Goal: Task Accomplishment & Management: Complete application form

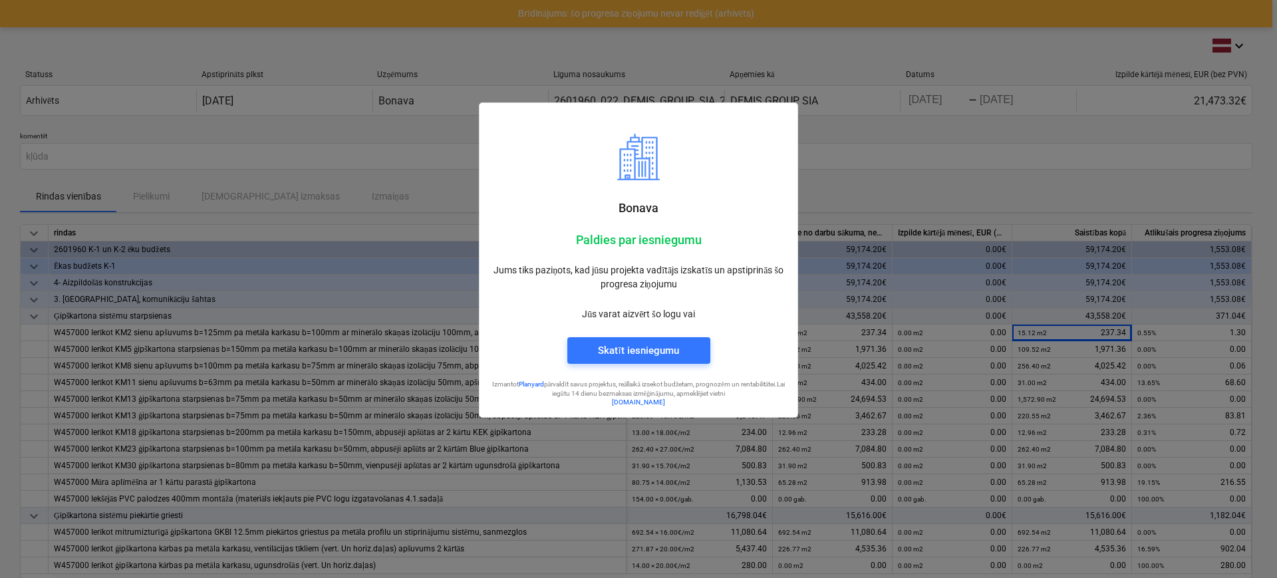
click at [992, 189] on div at bounding box center [638, 289] width 1277 height 578
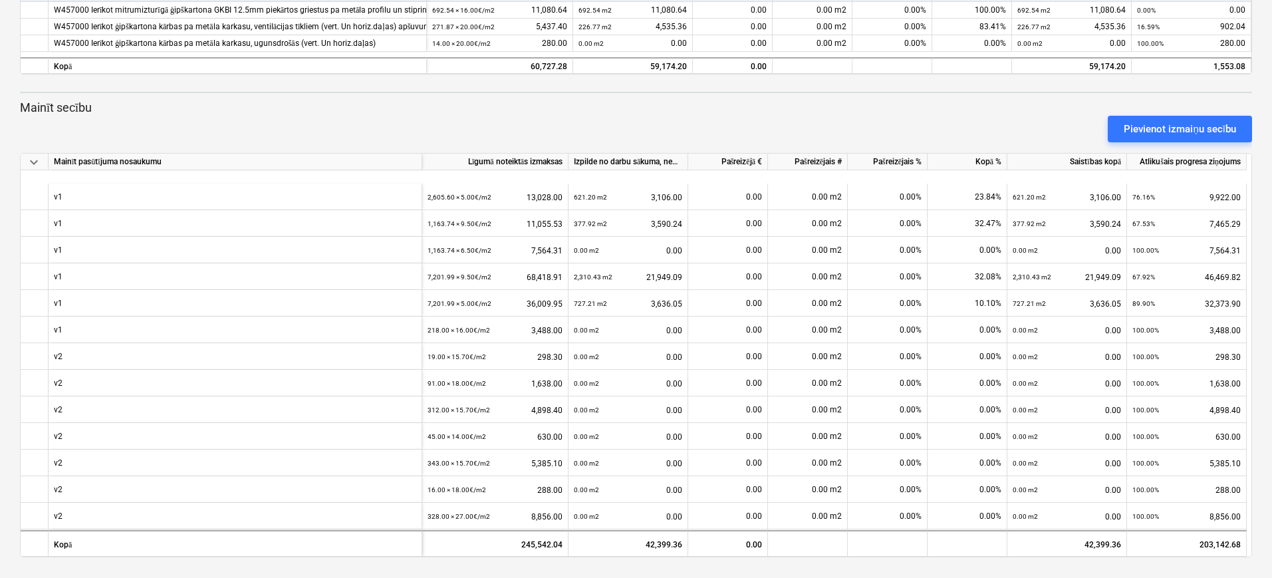
scroll to position [225, 0]
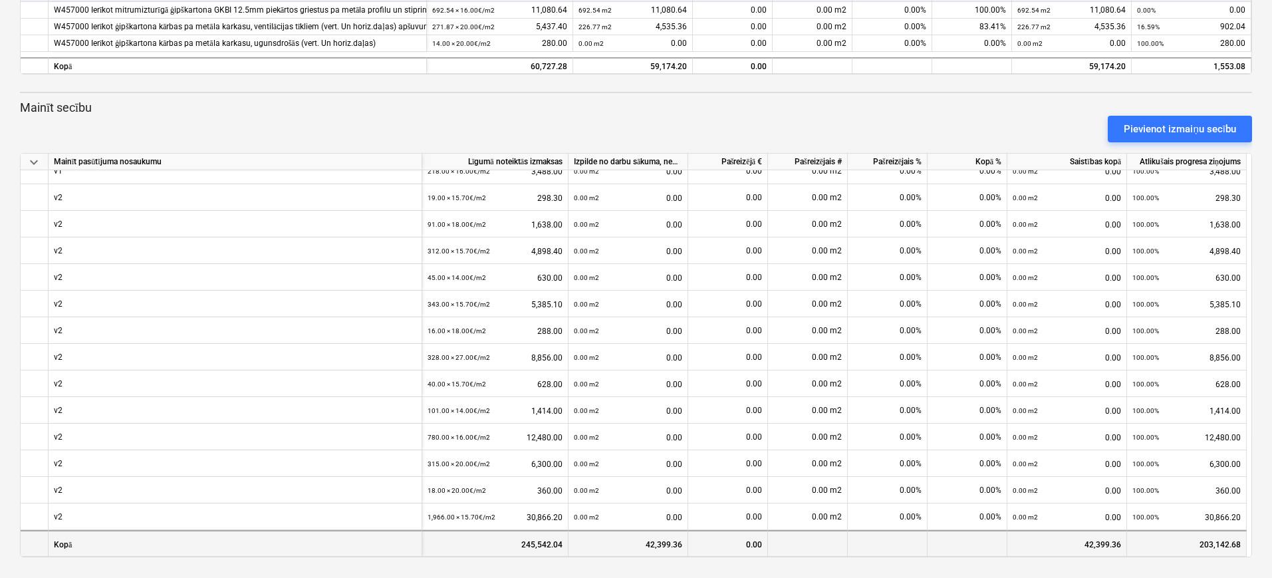
click at [463, 551] on div "245,542.04" at bounding box center [495, 543] width 146 height 27
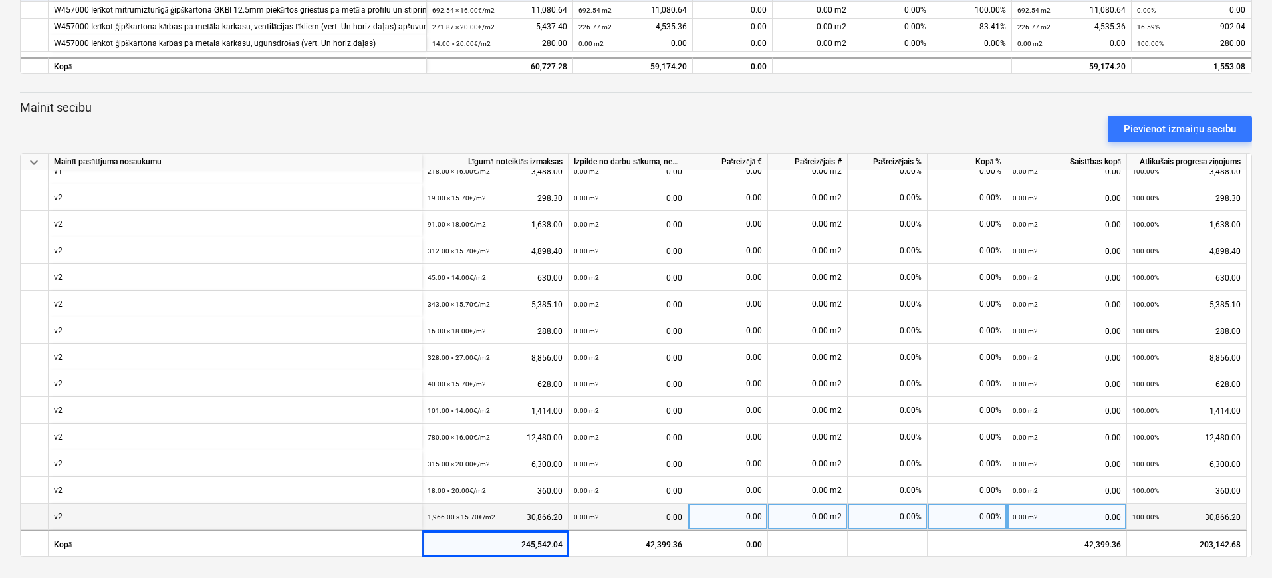
click at [811, 516] on div "0.00 m2" at bounding box center [808, 516] width 80 height 27
type input "951.48"
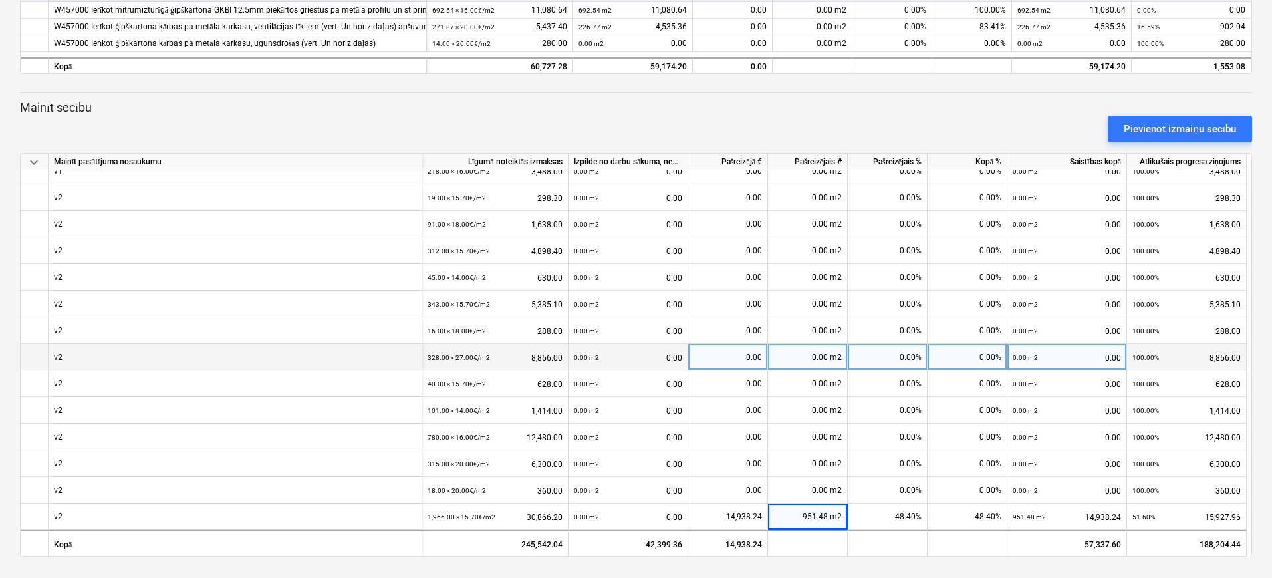
click at [819, 355] on div "0.00 m2" at bounding box center [808, 357] width 80 height 27
type input "4"
type input "141.29"
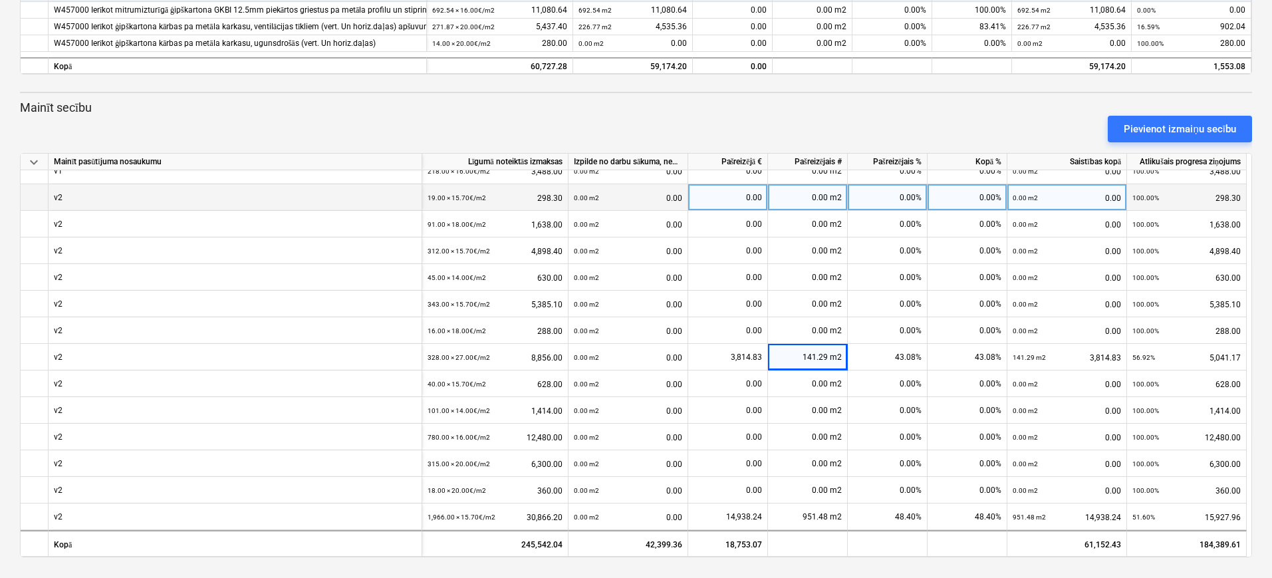
click at [821, 201] on div "0.00 m2" at bounding box center [808, 197] width 80 height 27
click at [805, 195] on div "0.00 m2" at bounding box center [808, 197] width 80 height 27
type input "12.96"
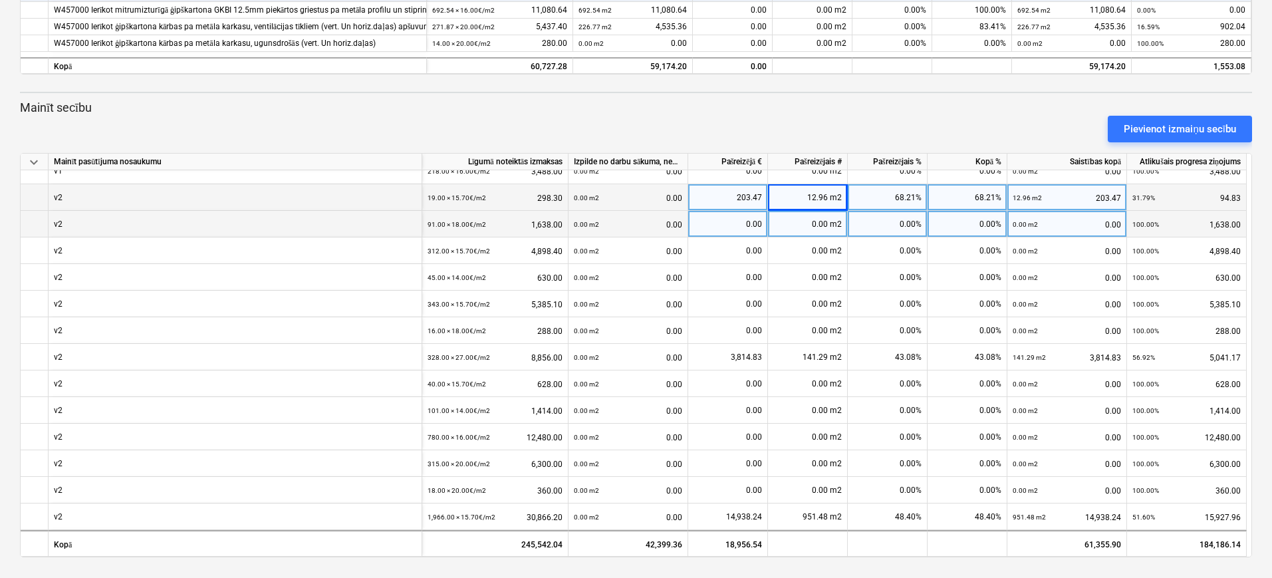
click at [810, 227] on div "0.00 m2" at bounding box center [808, 224] width 80 height 27
type input "35.66"
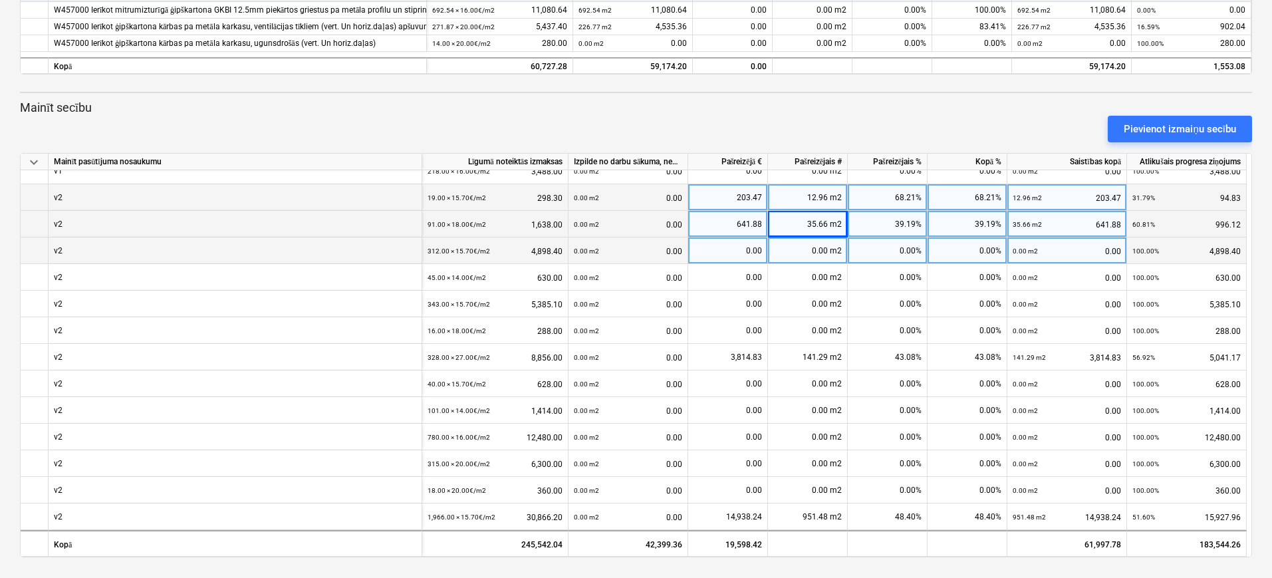
click at [809, 253] on div "0.00 m2" at bounding box center [808, 250] width 80 height 27
click at [819, 251] on div "0.00 m2" at bounding box center [808, 250] width 80 height 27
type input "92.74"
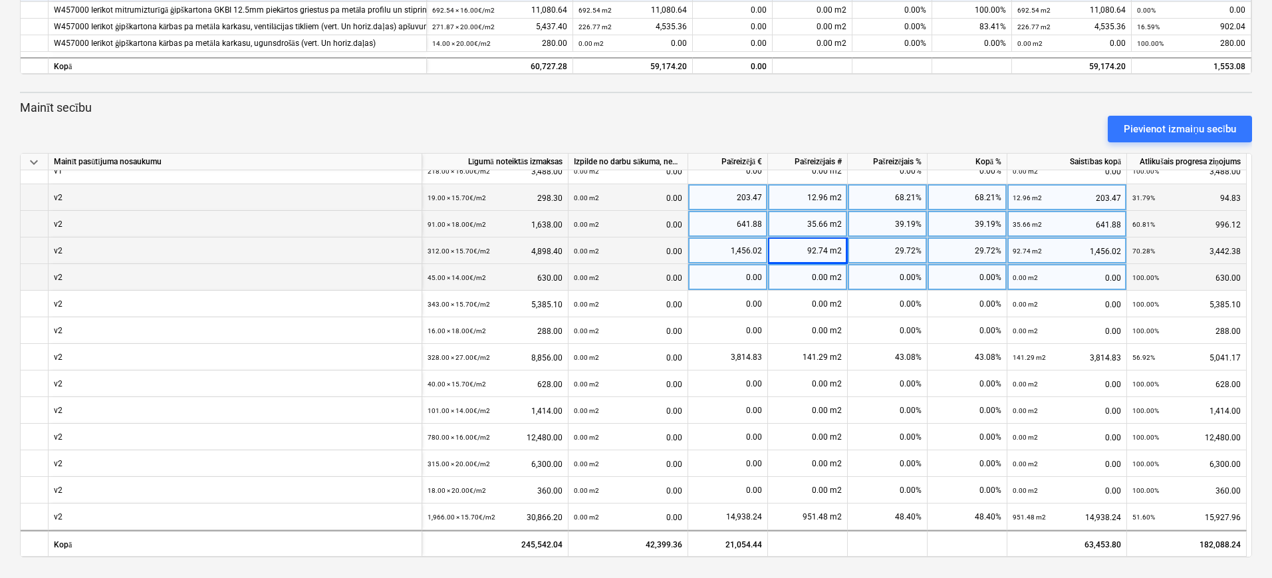
click at [814, 273] on div "0.00 m2" at bounding box center [808, 277] width 80 height 27
type input "29.92"
click at [761, 97] on div "keyboard_arrow_down rindas Līgumā noteiktās izmaksas Izpilde no darbu sākuma, n…" at bounding box center [636, 129] width 1232 height 855
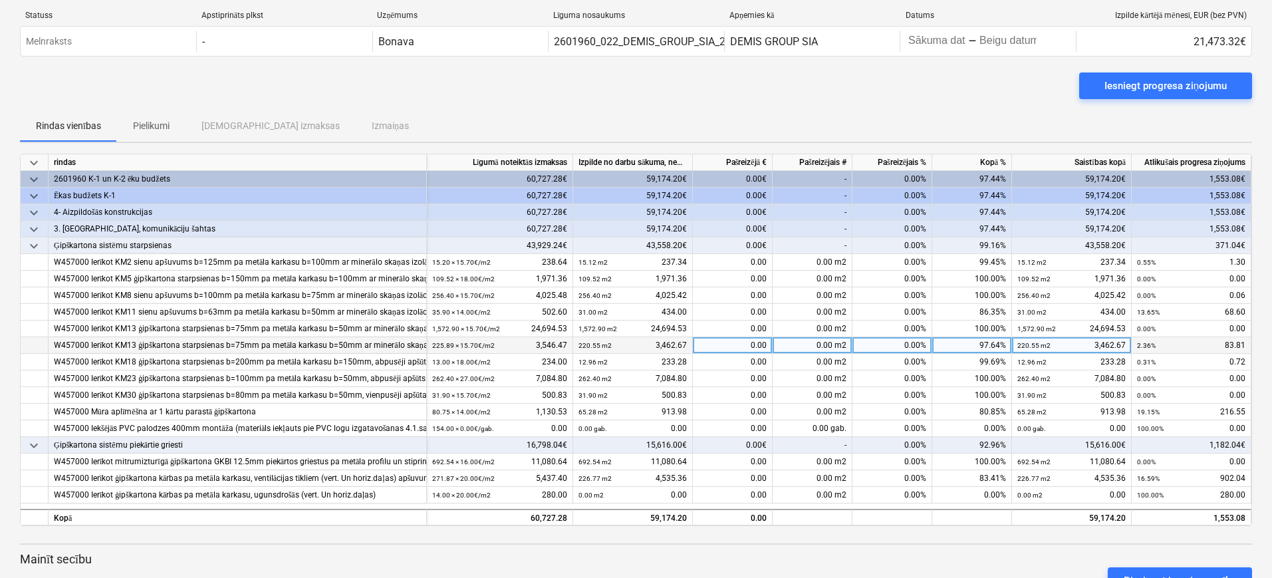
scroll to position [0, 0]
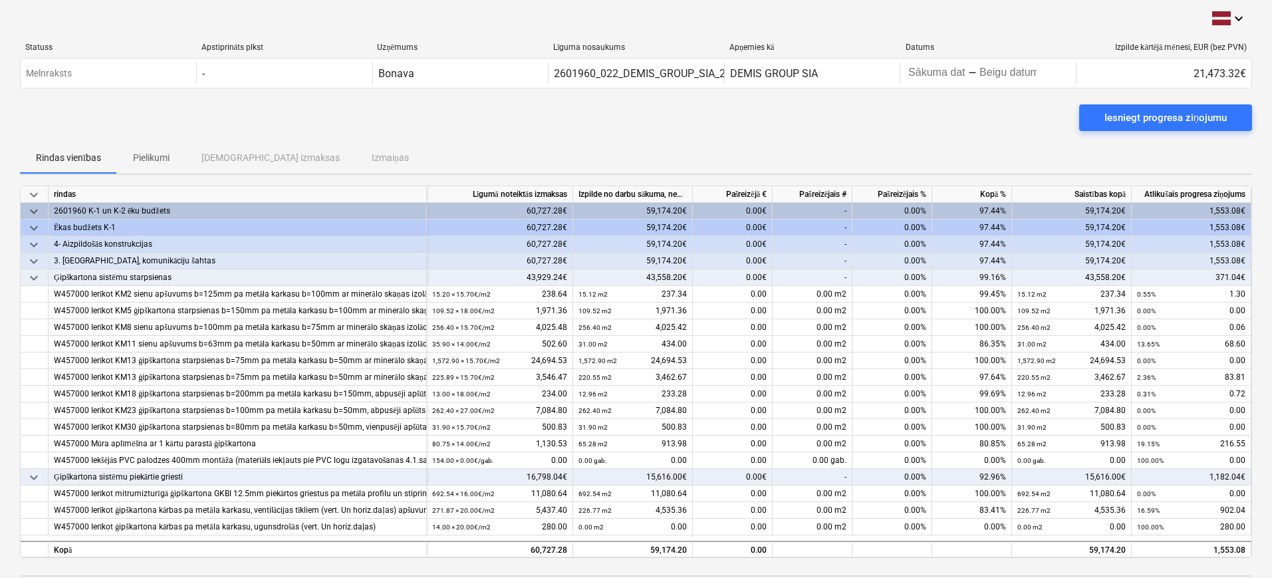
click at [888, 22] on div "keyboard_arrow_down" at bounding box center [636, 19] width 1232 height 16
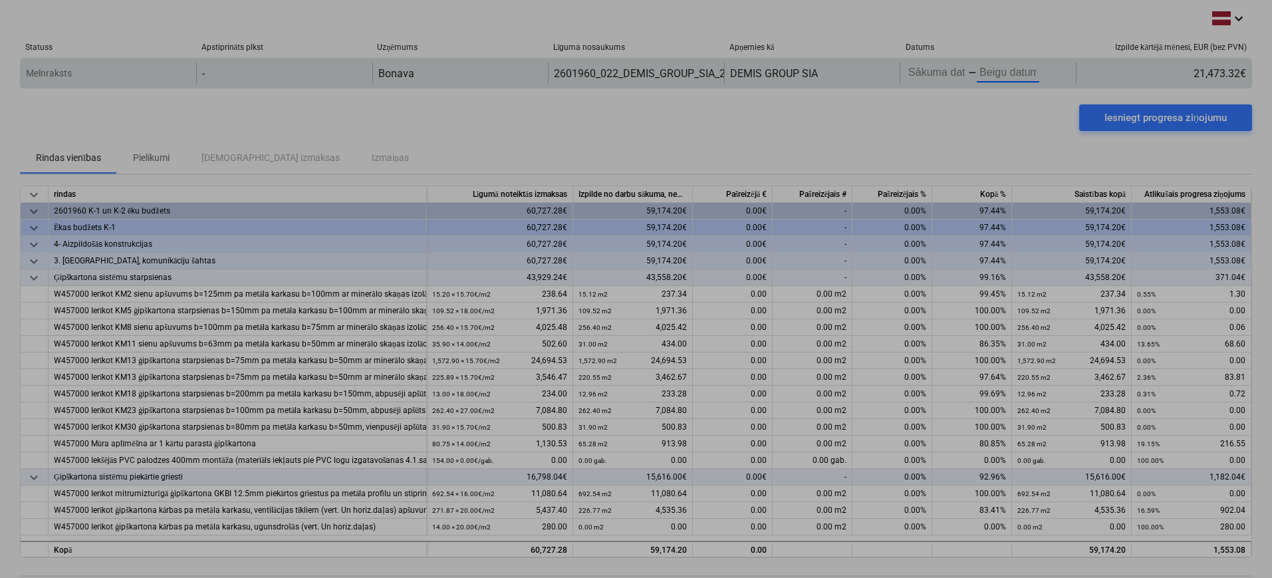
click at [996, 70] on body "keyboard_arrow_down Statuss Apstiprināts plkst Uzņēmums Līguma nosaukums Apņemi…" at bounding box center [636, 289] width 1272 height 578
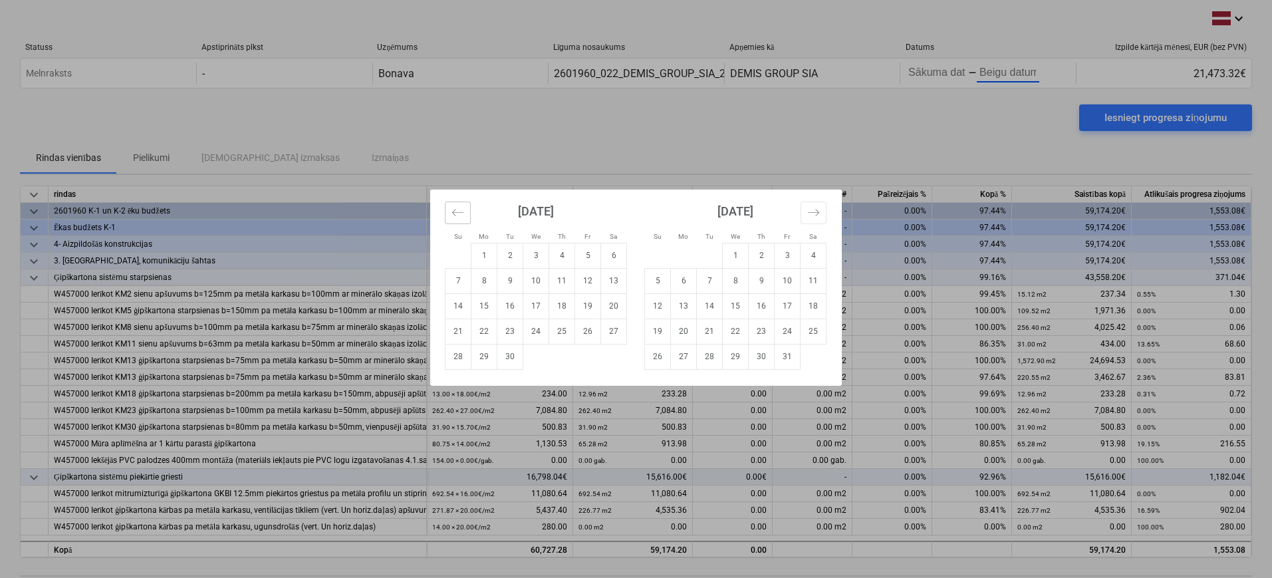
click at [463, 213] on icon "Move backward to switch to the previous month." at bounding box center [458, 212] width 13 height 13
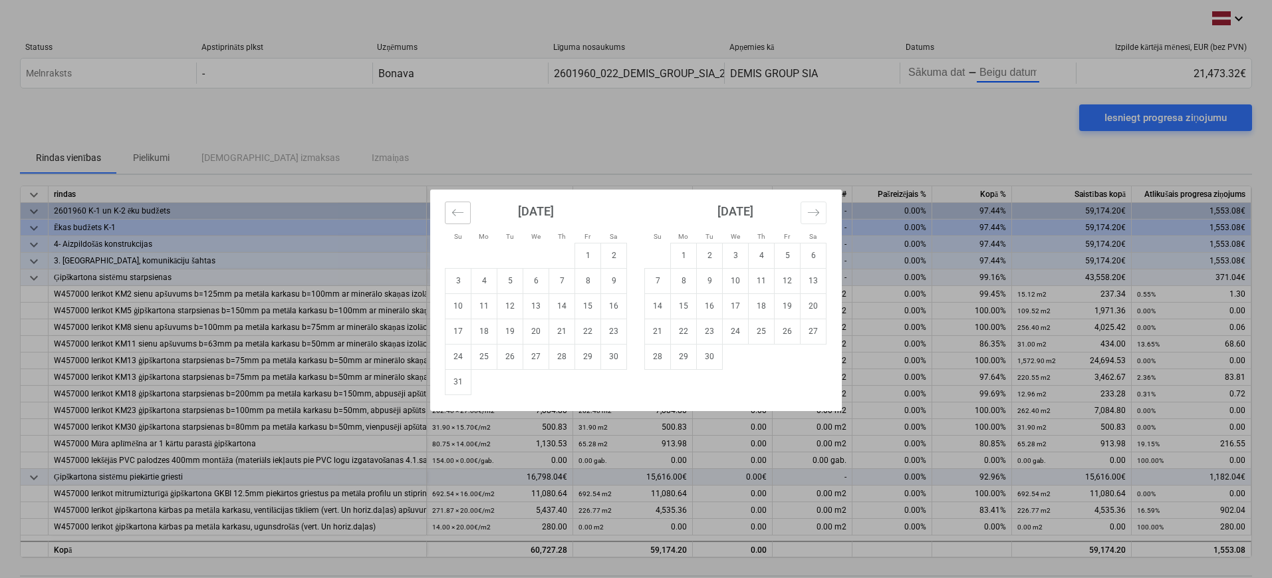
click at [465, 211] on button "Move backward to switch to the previous month." at bounding box center [458, 213] width 26 height 23
click at [492, 333] on td "21" at bounding box center [485, 331] width 26 height 25
type input "[DATE]"
click at [759, 359] on td "28" at bounding box center [762, 356] width 26 height 25
type input "[DATE]"
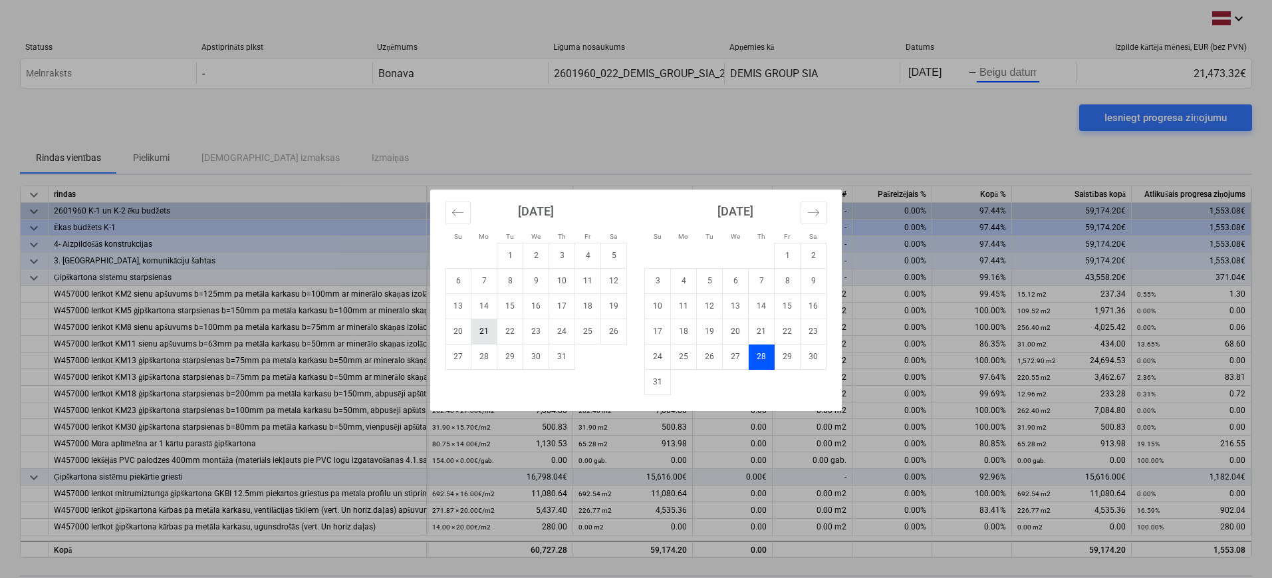
click at [489, 329] on td "21" at bounding box center [485, 331] width 26 height 25
type input "[DATE]"
click at [1000, 74] on div "Su Mo Tu We Th Fr Sa Su Mo Tu We Th Fr Sa [DATE] 1 2 3 4 5 6 7 8 9 10 11 12 13 …" at bounding box center [636, 289] width 1272 height 578
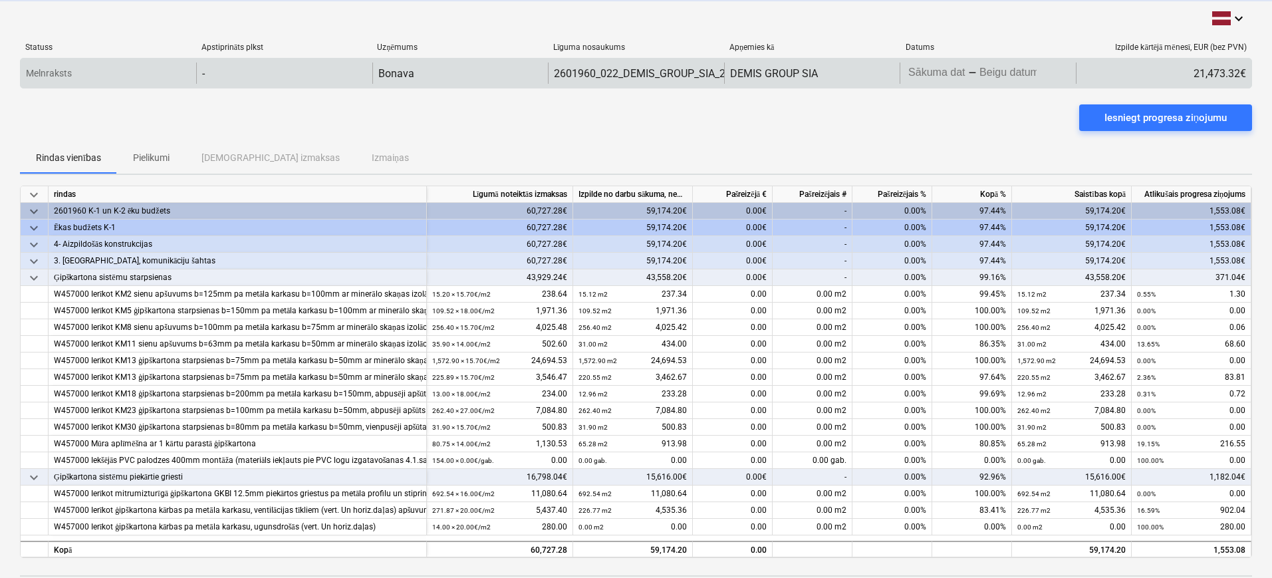
click at [1025, 54] on div "Statuss Apstiprināts plkst Uzņēmums Līguma nosaukums Apņemies kā Datums Izpilde…" at bounding box center [636, 50] width 1232 height 15
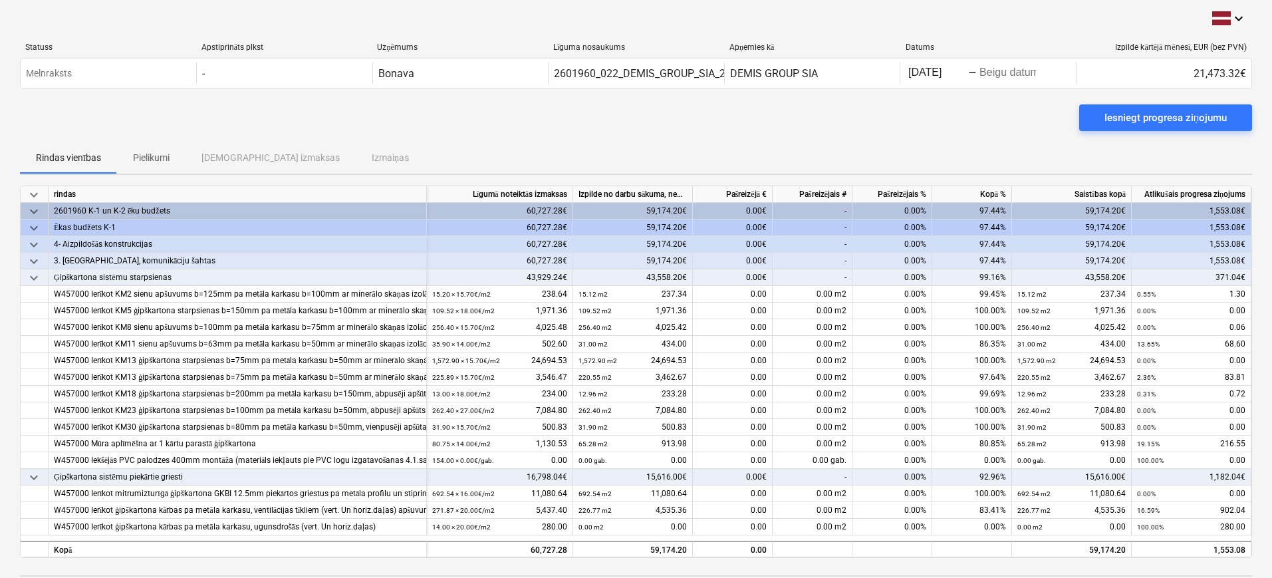
click at [1011, 75] on body "keyboard_arrow_down Statuss Apstiprināts plkst Uzņēmums Līguma nosaukums Apņemi…" at bounding box center [636, 289] width 1272 height 578
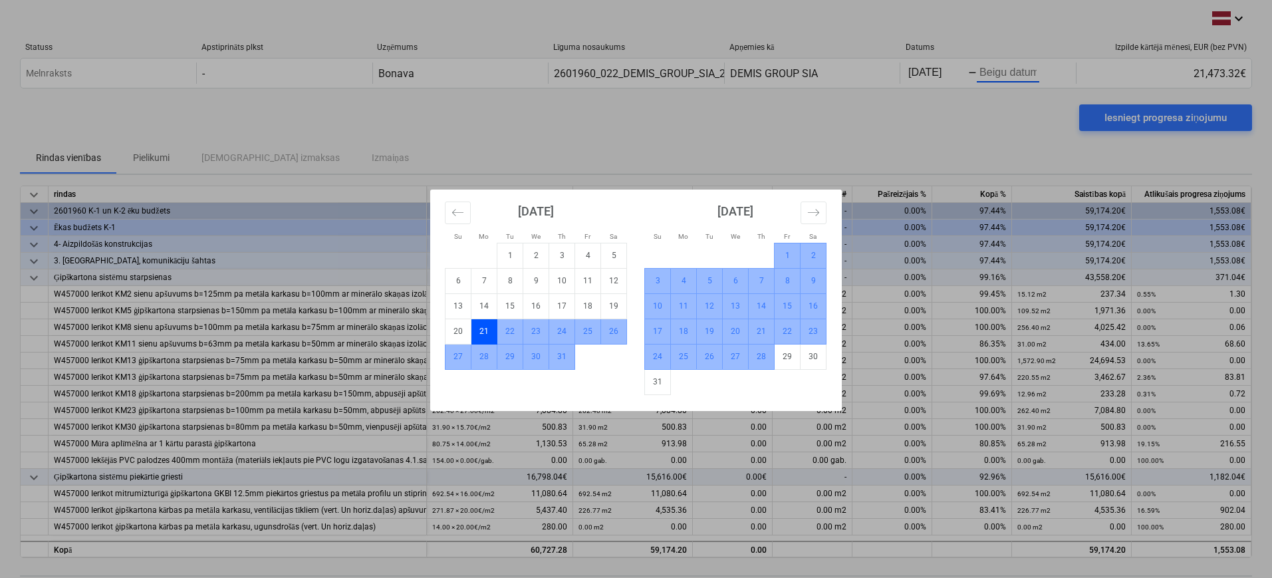
click at [758, 357] on td "28" at bounding box center [762, 356] width 26 height 25
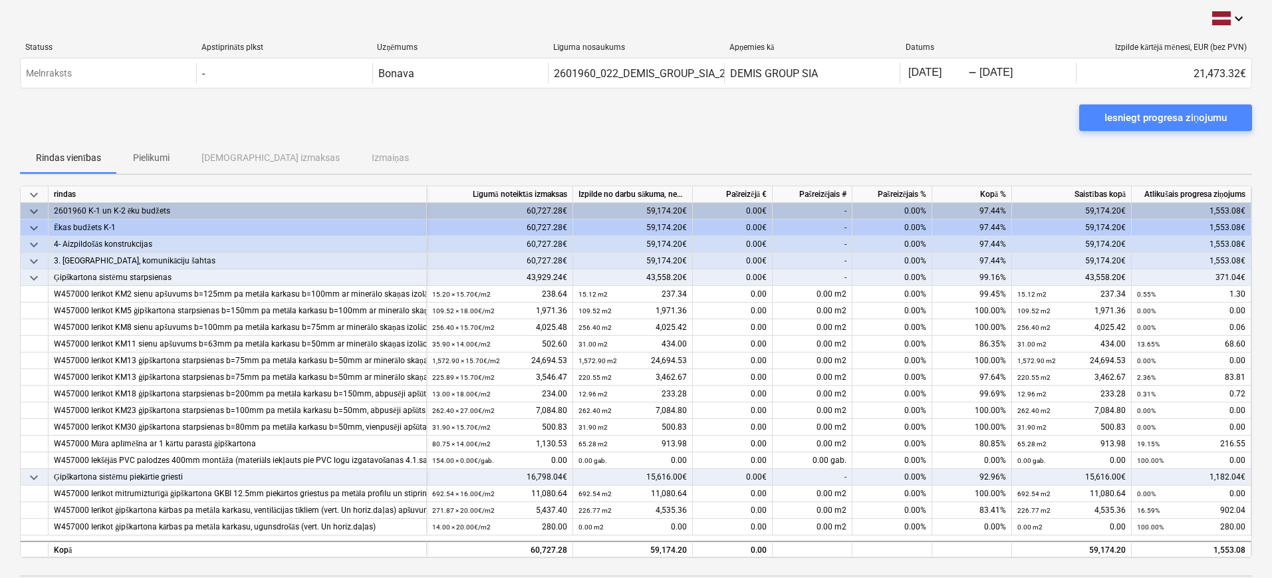
click at [1202, 113] on div "Iesniegt progresa ziņojumu" at bounding box center [1166, 117] width 122 height 17
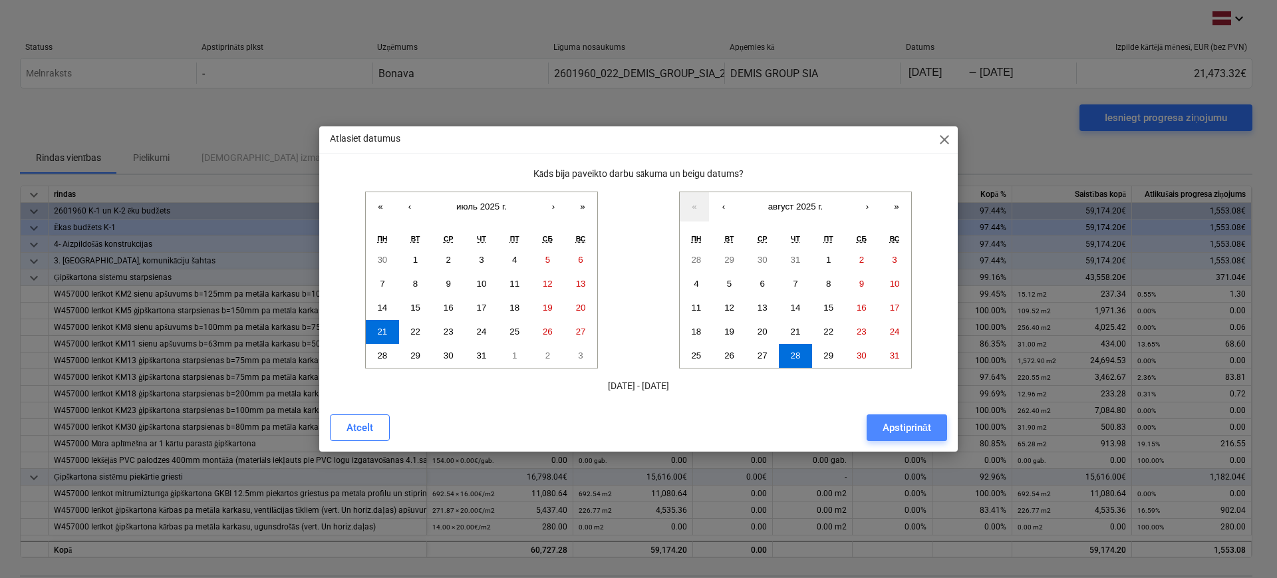
click at [920, 423] on div "Apstiprināt" at bounding box center [906, 427] width 49 height 17
